Goal: Transaction & Acquisition: Purchase product/service

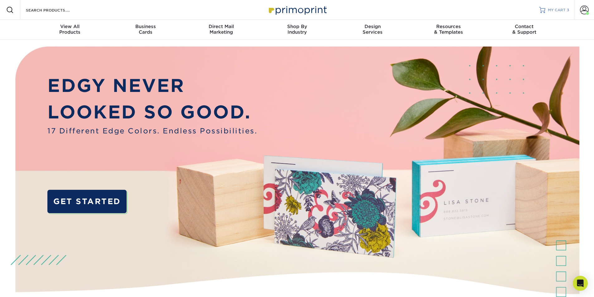
click at [552, 10] on span "MY CART" at bounding box center [557, 9] width 18 height 5
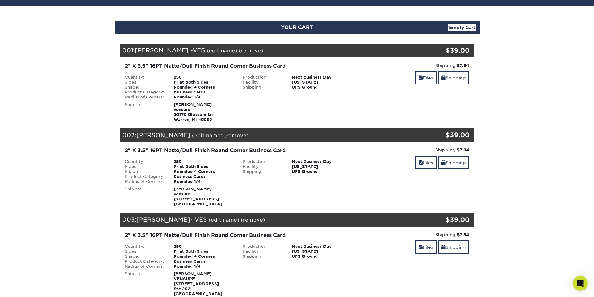
scroll to position [62, 0]
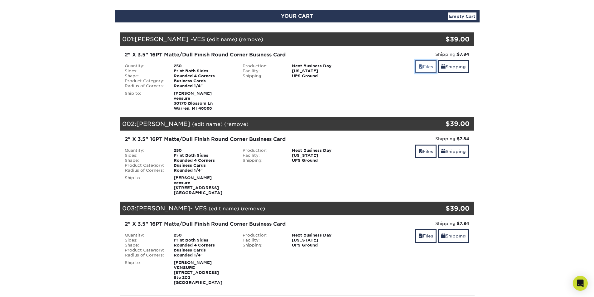
click at [418, 70] on link "Files" at bounding box center [426, 66] width 22 height 13
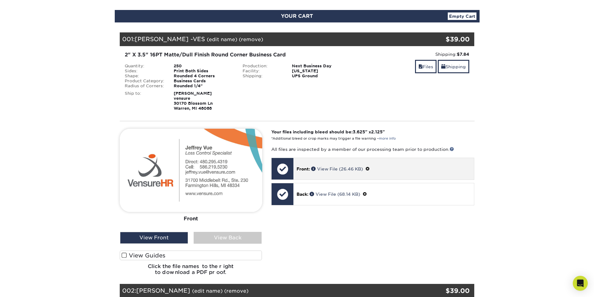
click at [370, 170] on span at bounding box center [368, 169] width 4 height 5
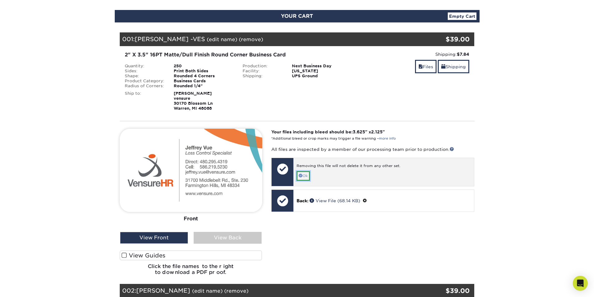
click at [308, 174] on link "Ok" at bounding box center [303, 176] width 13 height 10
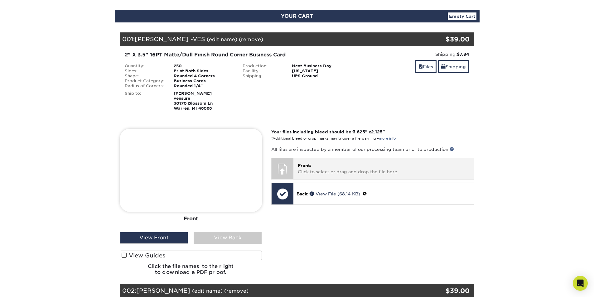
click at [311, 165] on span "Front:" at bounding box center [304, 165] width 13 height 5
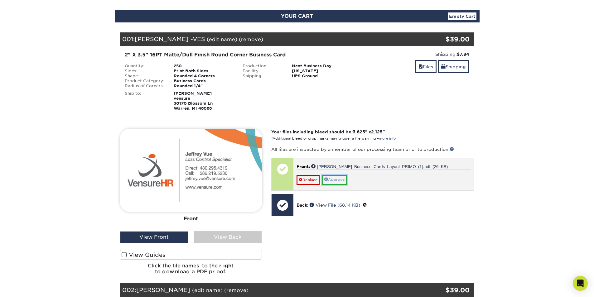
click at [342, 180] on link "Approve" at bounding box center [334, 180] width 25 height 10
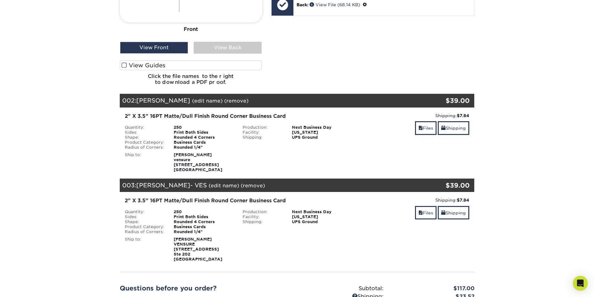
scroll to position [312, 0]
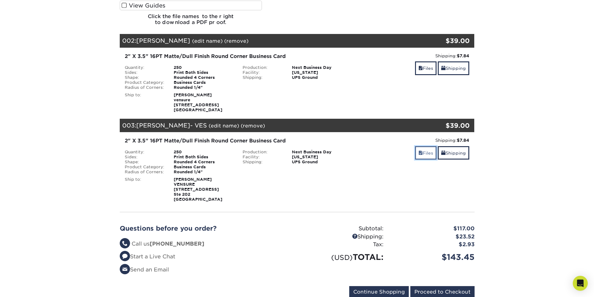
click at [419, 154] on span at bounding box center [421, 153] width 4 height 5
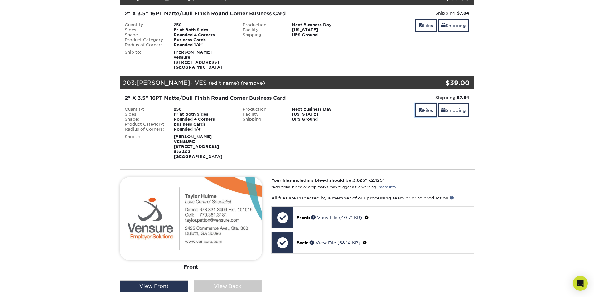
scroll to position [437, 0]
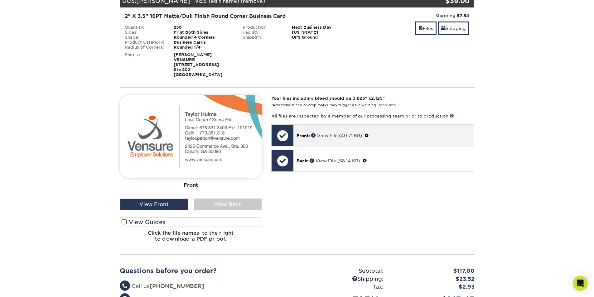
click at [369, 136] on span at bounding box center [367, 135] width 4 height 5
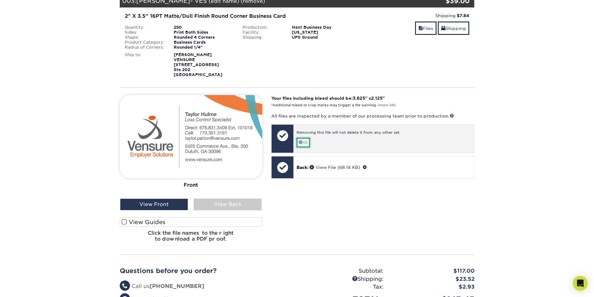
click at [309, 140] on link "Ok" at bounding box center [303, 143] width 13 height 10
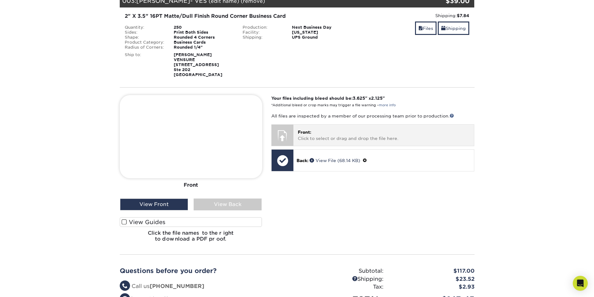
click at [309, 140] on p "Front: Click to select or drag and drop the file here." at bounding box center [384, 135] width 172 height 13
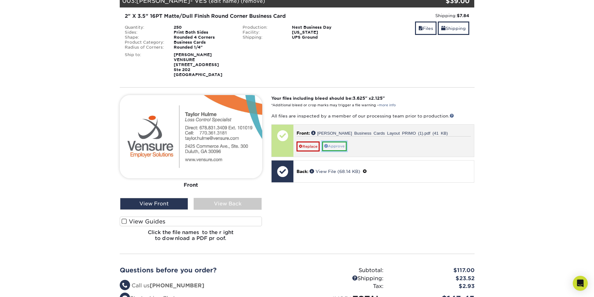
click at [338, 147] on link "Approve" at bounding box center [334, 147] width 25 height 10
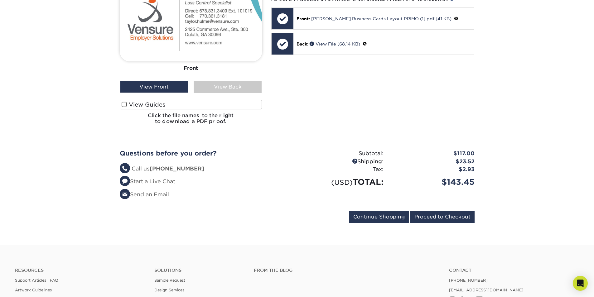
scroll to position [562, 0]
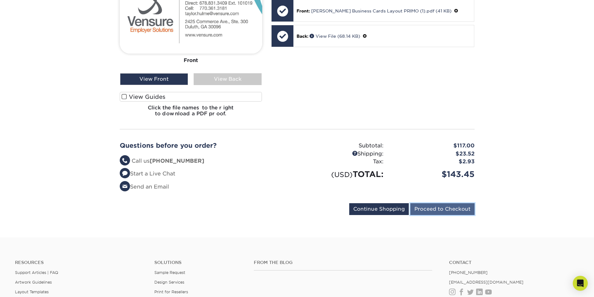
click at [456, 206] on input "Proceed to Checkout" at bounding box center [443, 209] width 64 height 12
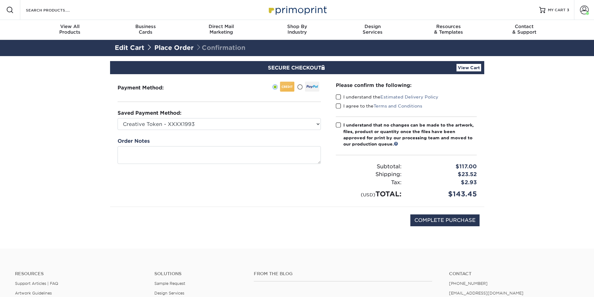
click at [338, 96] on span at bounding box center [338, 97] width 5 height 6
click at [0, 0] on input "I understand the Estimated Delivery Policy" at bounding box center [0, 0] width 0 height 0
click at [337, 105] on span at bounding box center [338, 106] width 5 height 6
click at [0, 0] on input "I agree to the Terms and Conditions" at bounding box center [0, 0] width 0 height 0
click at [339, 127] on span at bounding box center [338, 125] width 5 height 6
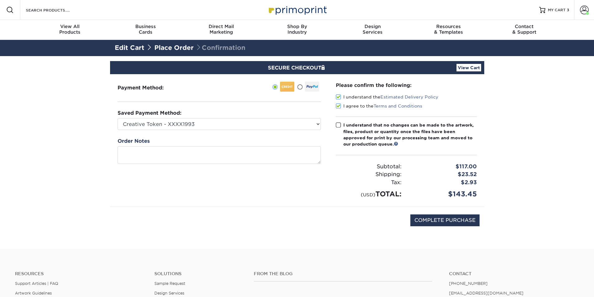
click at [0, 0] on input "I understand that no changes can be made to the artwork, files, product or quan…" at bounding box center [0, 0] width 0 height 0
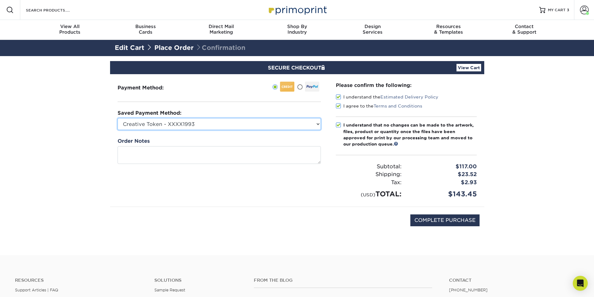
click at [211, 120] on select "Creative Token - XXXX1993 Anthony Falzone Human Capital - XXXX1004 Eric - Insur…" at bounding box center [219, 124] width 203 height 12
select select "75015"
click at [118, 118] on select "Creative Token - XXXX1993 Anthony Falzone Human Capital - XXXX1004 Eric - Insur…" at bounding box center [219, 124] width 203 height 12
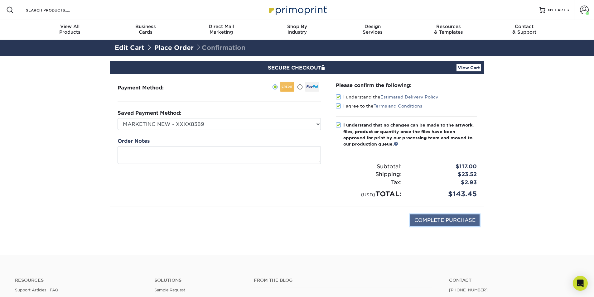
click at [430, 220] on input "COMPLETE PURCHASE" at bounding box center [445, 221] width 69 height 12
type input "PROCESSING, PLEASE WAIT..."
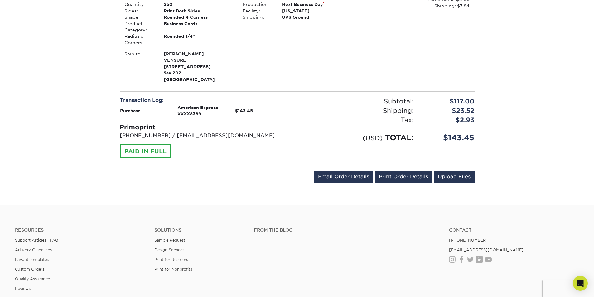
scroll to position [437, 0]
